Goal: Task Accomplishment & Management: Use online tool/utility

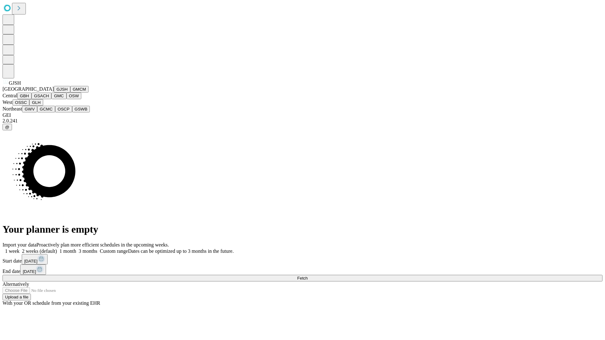
click at [54, 93] on button "GJSH" at bounding box center [62, 89] width 16 height 7
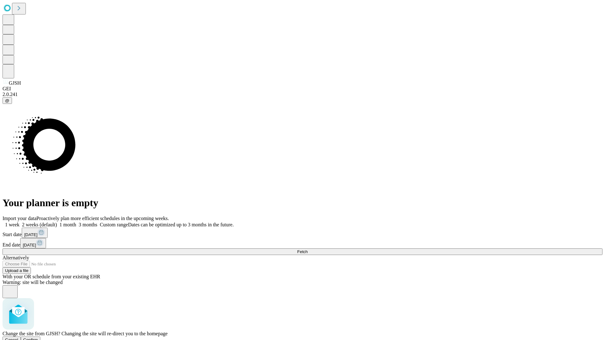
click at [38, 338] on span "Confirm" at bounding box center [30, 340] width 15 height 5
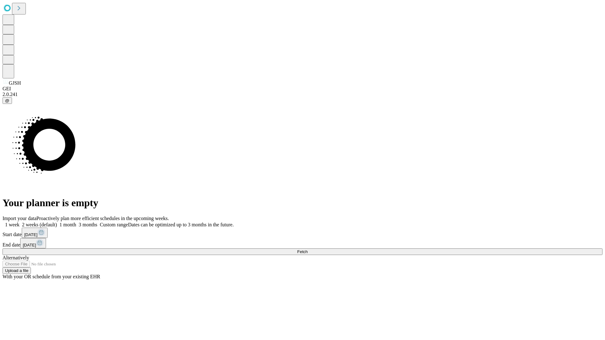
click at [76, 222] on label "1 month" at bounding box center [66, 224] width 19 height 5
click at [308, 250] on span "Fetch" at bounding box center [302, 252] width 10 height 5
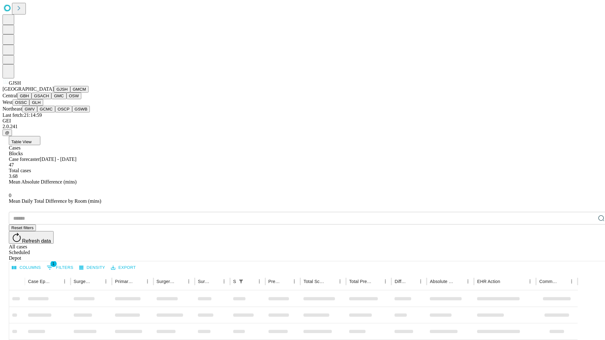
click at [70, 93] on button "GMCM" at bounding box center [79, 89] width 18 height 7
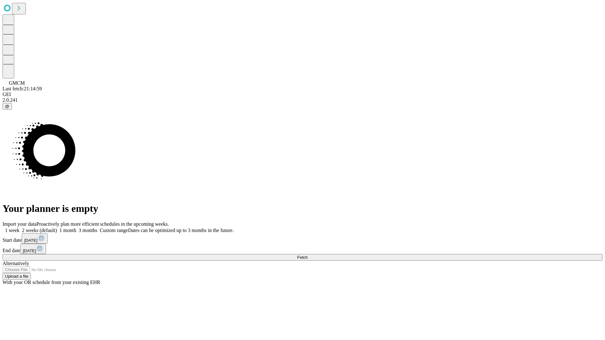
click at [76, 228] on label "1 month" at bounding box center [66, 230] width 19 height 5
click at [308, 255] on span "Fetch" at bounding box center [302, 257] width 10 height 5
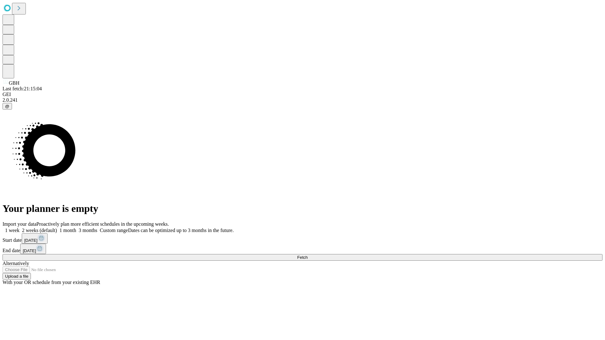
click at [76, 228] on label "1 month" at bounding box center [66, 230] width 19 height 5
click at [308, 255] on span "Fetch" at bounding box center [302, 257] width 10 height 5
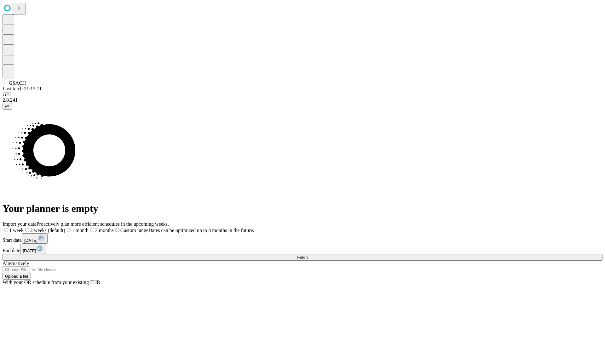
click at [89, 228] on label "1 month" at bounding box center [76, 230] width 23 height 5
click at [308, 255] on span "Fetch" at bounding box center [302, 257] width 10 height 5
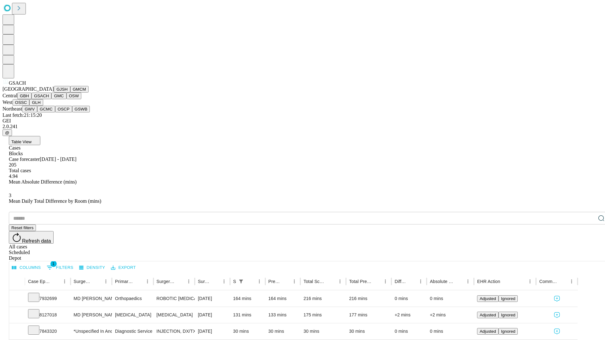
click at [51, 99] on button "GMC" at bounding box center [58, 96] width 15 height 7
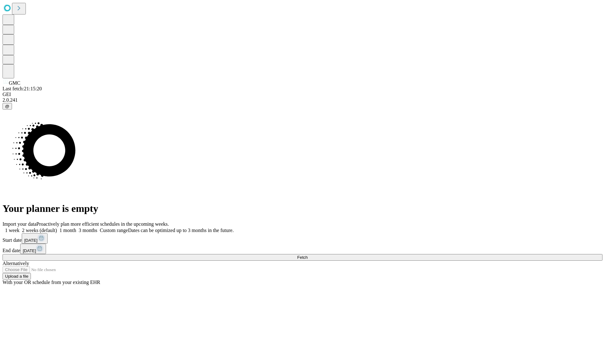
click at [76, 228] on label "1 month" at bounding box center [66, 230] width 19 height 5
click at [308, 255] on span "Fetch" at bounding box center [302, 257] width 10 height 5
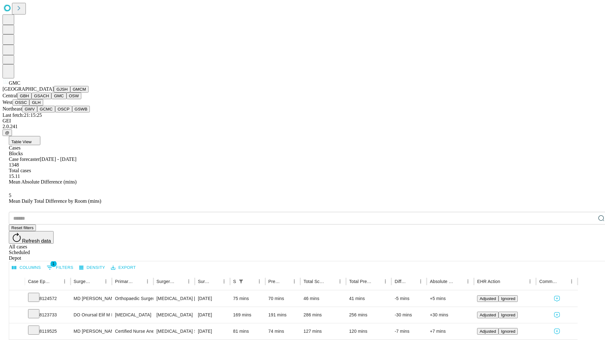
click at [67, 99] on button "OSW" at bounding box center [74, 96] width 15 height 7
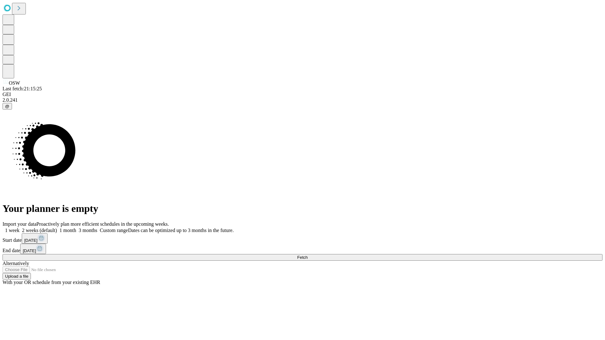
click at [308, 255] on span "Fetch" at bounding box center [302, 257] width 10 height 5
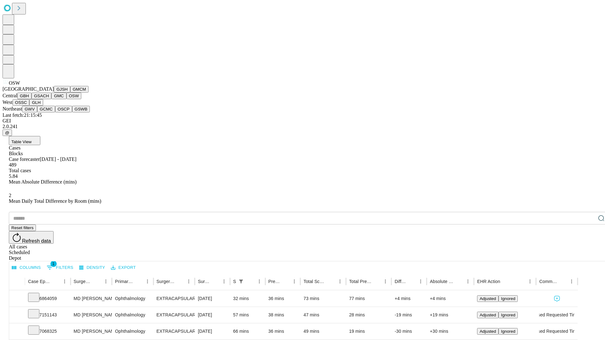
click at [30, 106] on button "OSSC" at bounding box center [21, 102] width 17 height 7
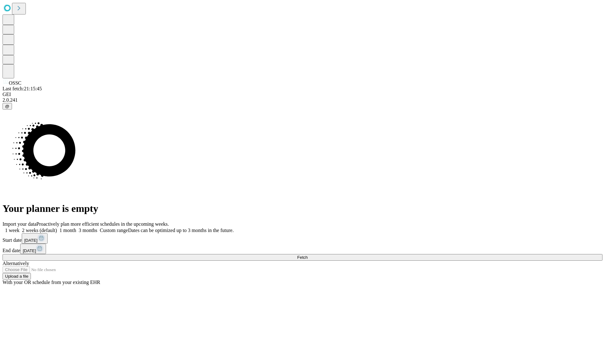
click at [76, 228] on label "1 month" at bounding box center [66, 230] width 19 height 5
click at [308, 255] on span "Fetch" at bounding box center [302, 257] width 10 height 5
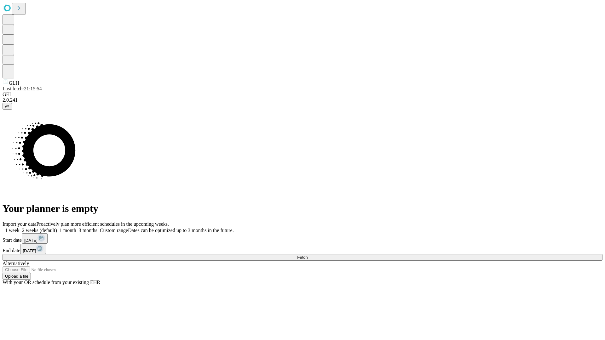
click at [76, 228] on label "1 month" at bounding box center [66, 230] width 19 height 5
click at [308, 255] on span "Fetch" at bounding box center [302, 257] width 10 height 5
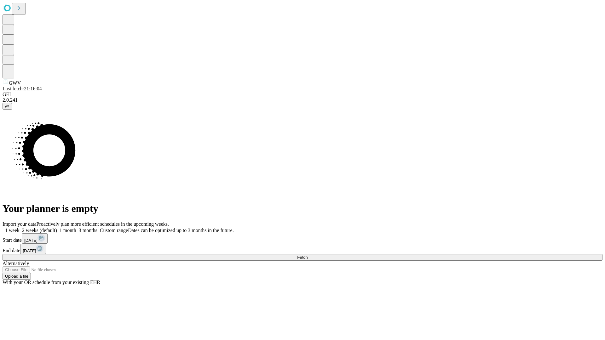
click at [76, 228] on label "1 month" at bounding box center [66, 230] width 19 height 5
click at [308, 255] on span "Fetch" at bounding box center [302, 257] width 10 height 5
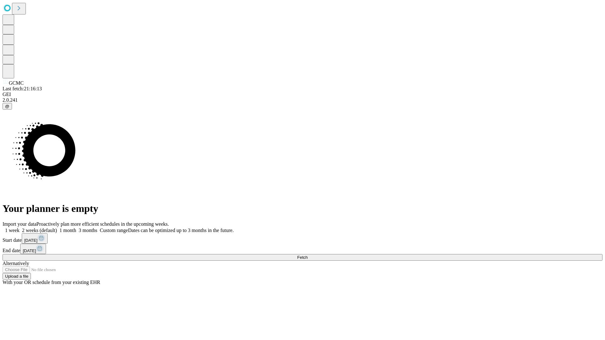
click at [76, 228] on label "1 month" at bounding box center [66, 230] width 19 height 5
click at [308, 255] on span "Fetch" at bounding box center [302, 257] width 10 height 5
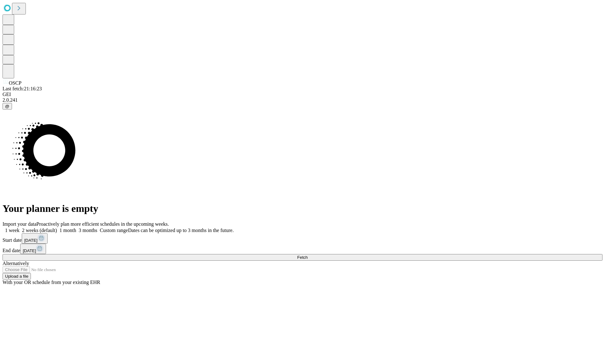
click at [76, 228] on label "1 month" at bounding box center [66, 230] width 19 height 5
click at [308, 255] on span "Fetch" at bounding box center [302, 257] width 10 height 5
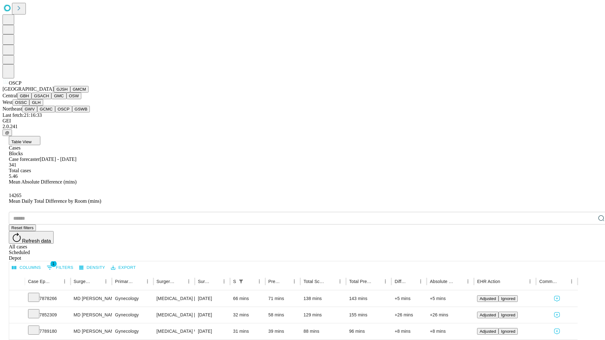
click at [72, 113] on button "GSWB" at bounding box center [81, 109] width 18 height 7
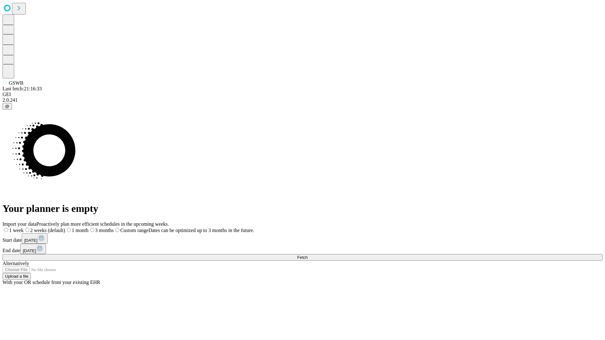
click at [89, 228] on label "1 month" at bounding box center [76, 230] width 23 height 5
click at [308, 255] on span "Fetch" at bounding box center [302, 257] width 10 height 5
